Goal: Transaction & Acquisition: Purchase product/service

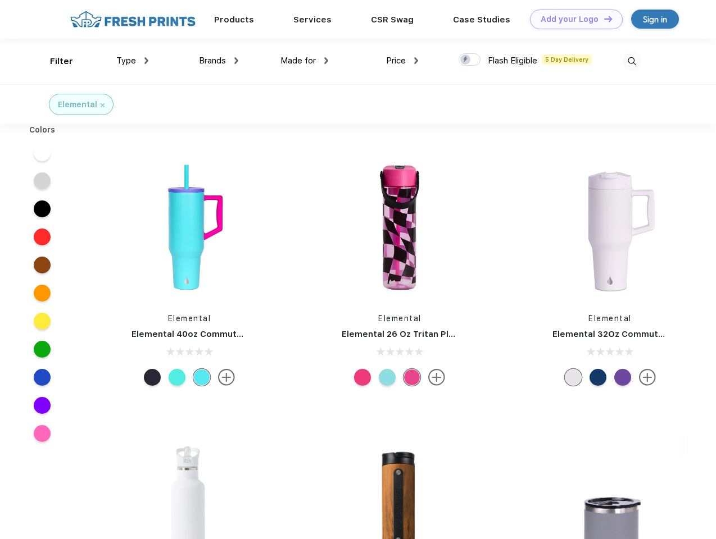
click at [572, 19] on link "Add your Logo Design Tool" at bounding box center [576, 20] width 93 height 20
click at [0, 0] on div "Design Tool" at bounding box center [0, 0] width 0 height 0
click at [603, 19] on link "Add your Logo Design Tool" at bounding box center [576, 20] width 93 height 20
click at [54, 61] on div "Filter" at bounding box center [61, 61] width 23 height 13
click at [133, 61] on span "Type" at bounding box center [126, 61] width 20 height 10
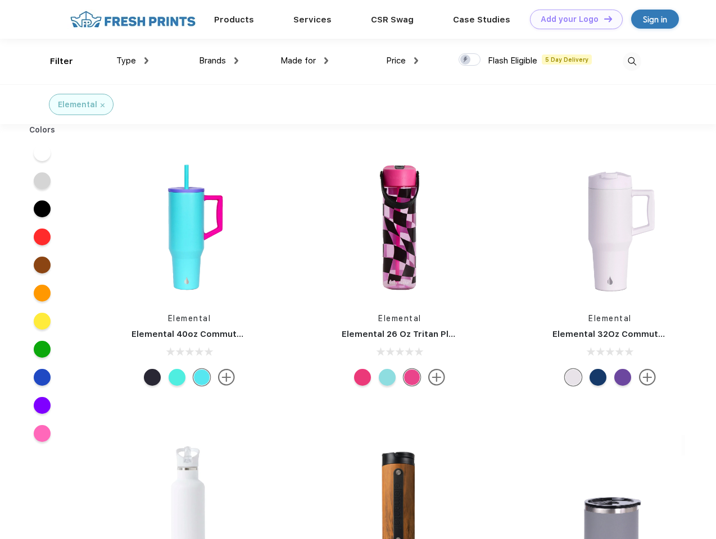
click at [219, 61] on span "Brands" at bounding box center [212, 61] width 27 height 10
click at [305, 61] on span "Made for" at bounding box center [297, 61] width 35 height 10
click at [402, 61] on span "Price" at bounding box center [396, 61] width 20 height 10
click at [470, 60] on div at bounding box center [469, 59] width 22 height 12
click at [466, 60] on input "checkbox" at bounding box center [461, 56] width 7 height 7
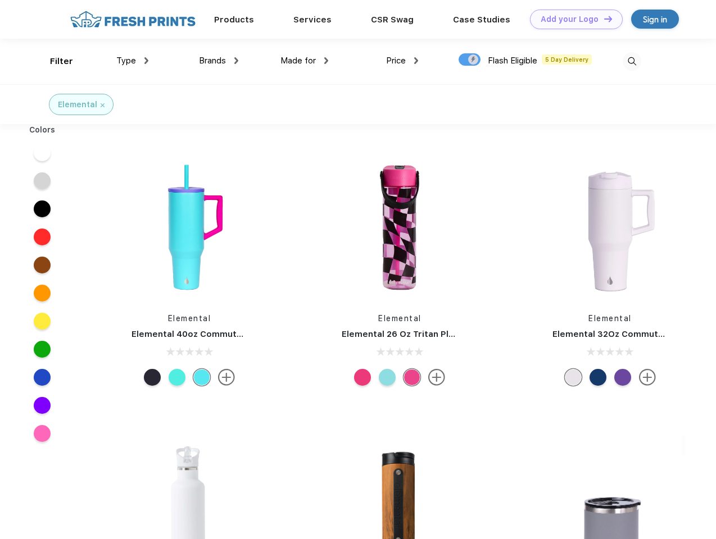
click at [632, 61] on img at bounding box center [632, 61] width 19 height 19
